Goal: Transaction & Acquisition: Purchase product/service

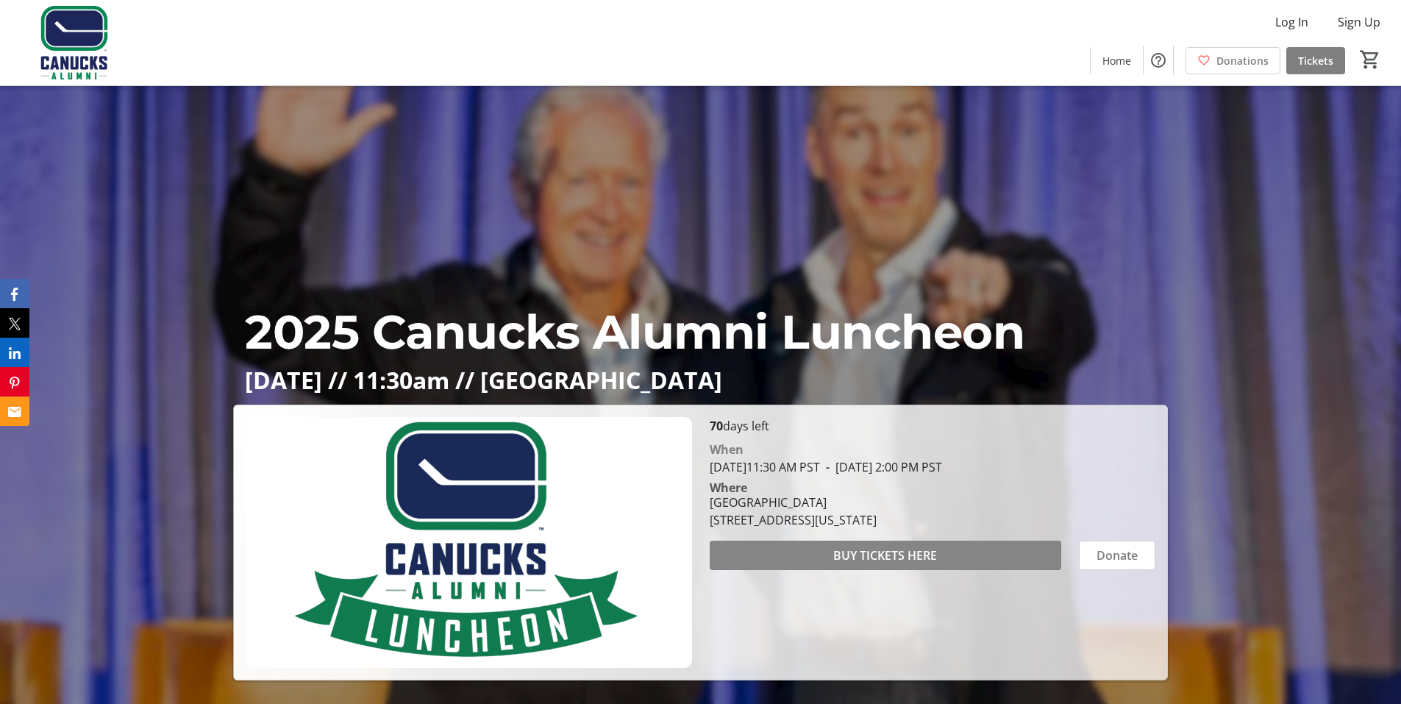
click at [814, 553] on span at bounding box center [886, 555] width 352 height 35
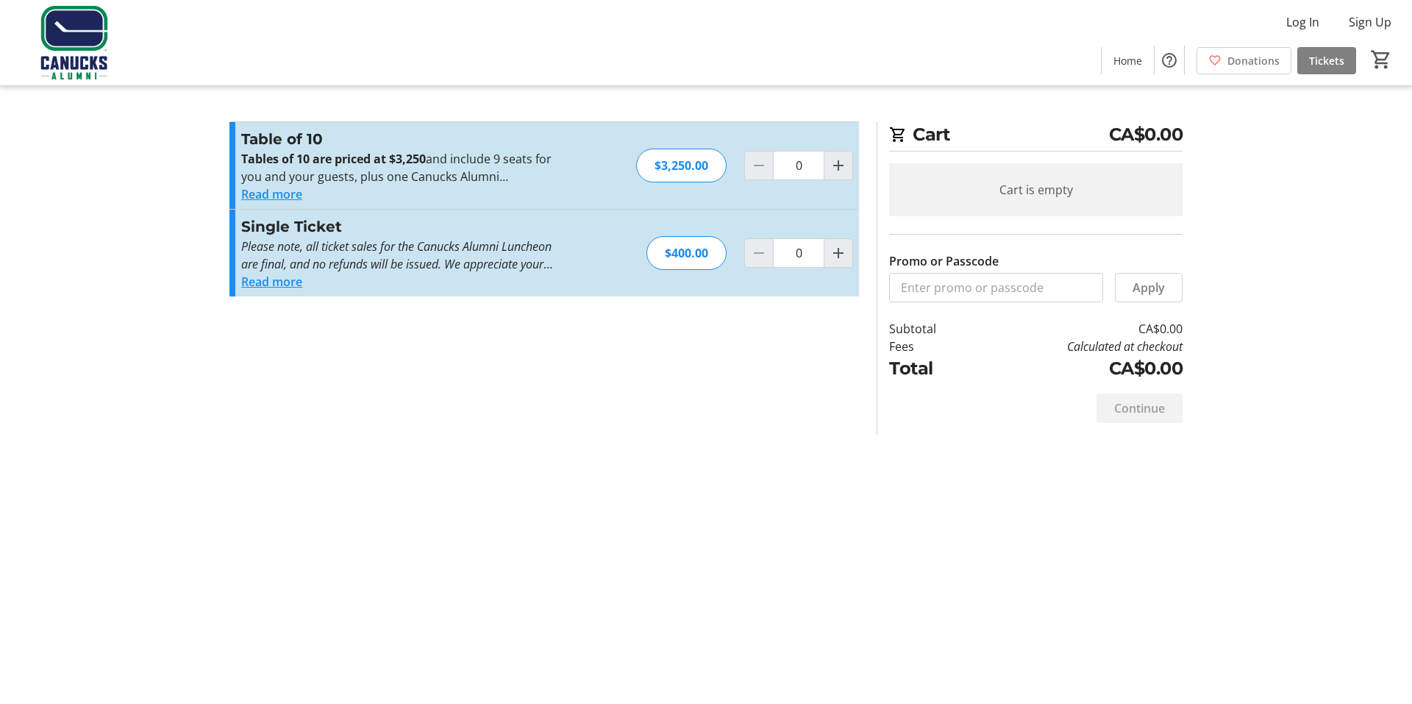
click at [282, 277] on button "Read more" at bounding box center [271, 282] width 61 height 18
click at [282, 277] on em "Please note, all ticket sales for the Canucks Alumni Luncheon are final, and no…" at bounding box center [396, 272] width 311 height 69
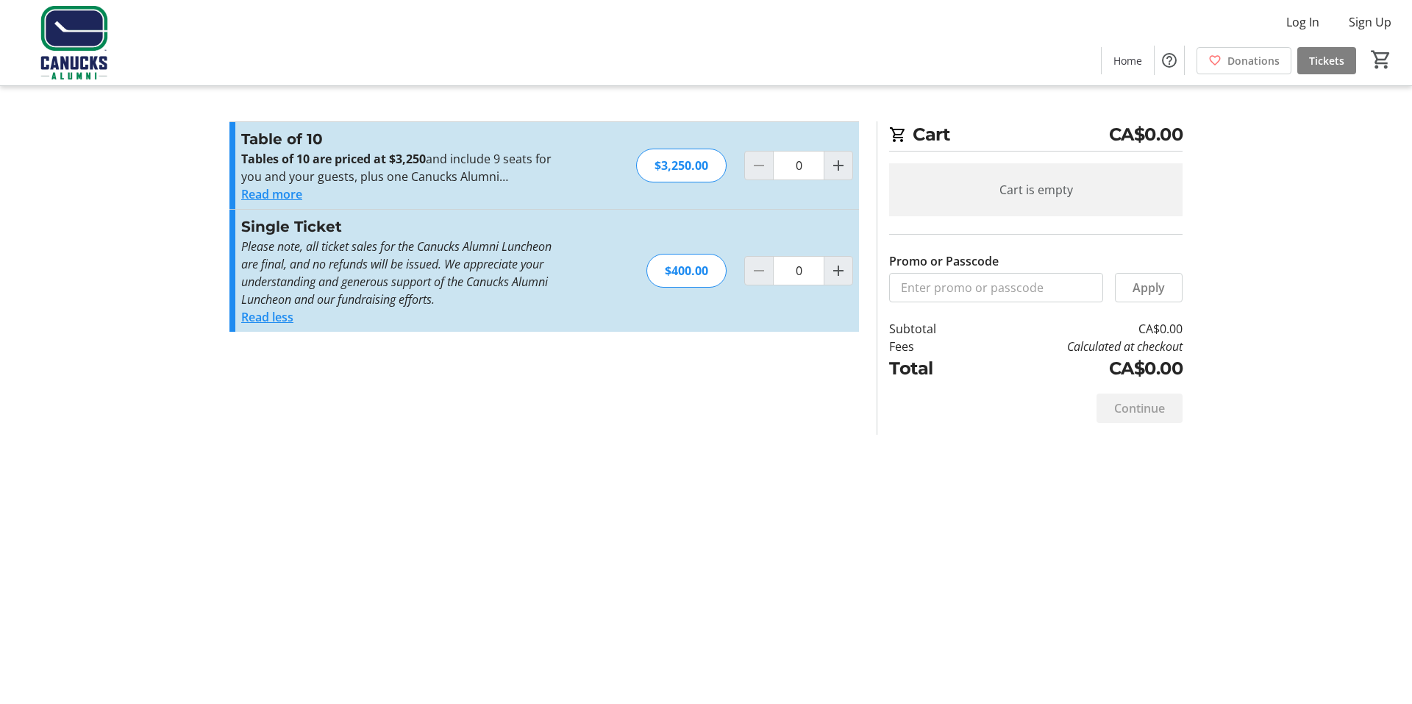
click at [377, 389] on section "Promo or Passcode Apply Table of 10 Tables of 10 are priced at $3,250 and inclu…" at bounding box center [544, 277] width 647 height 313
